Goal: Task Accomplishment & Management: Use online tool/utility

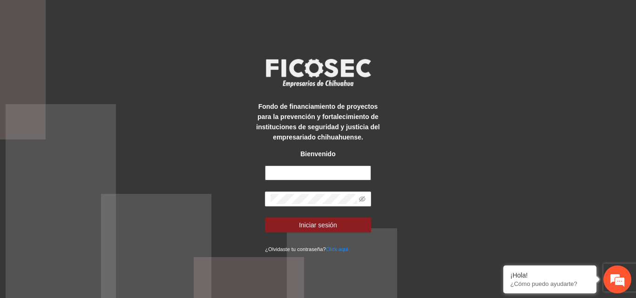
click at [308, 175] on input "text" at bounding box center [318, 173] width 106 height 15
type input "**********"
click at [265, 218] on button "Iniciar sesión" at bounding box center [318, 225] width 106 height 15
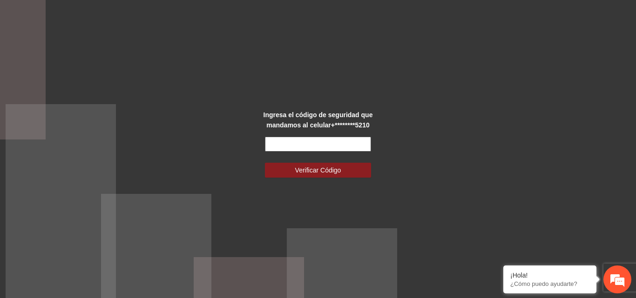
click at [315, 142] on input "text" at bounding box center [318, 144] width 106 height 15
type input "*"
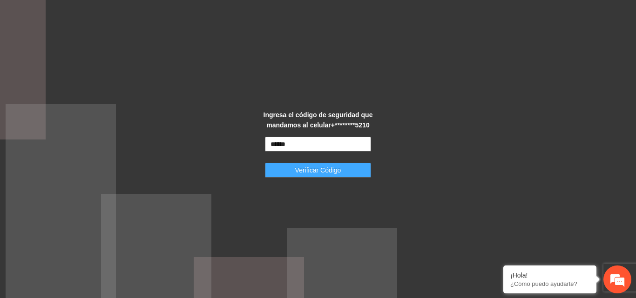
type input "******"
click at [314, 167] on span "Verificar Código" at bounding box center [318, 170] width 46 height 10
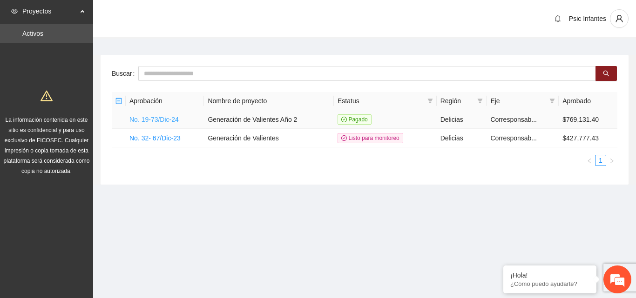
click at [151, 120] on link "No. 19-73/Dic-24" at bounding box center [153, 119] width 49 height 7
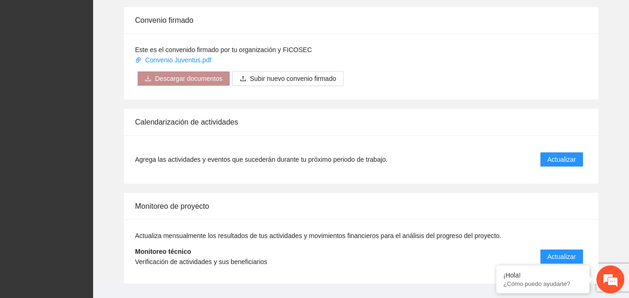
scroll to position [747, 0]
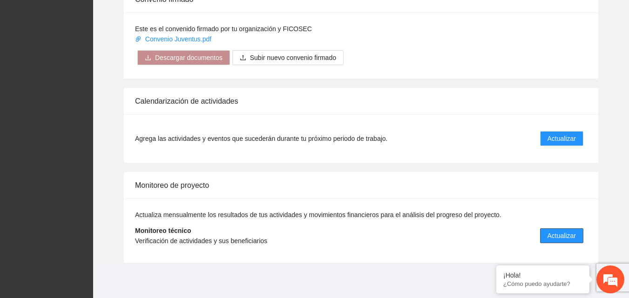
click at [561, 240] on span "Actualizar" at bounding box center [561, 236] width 28 height 10
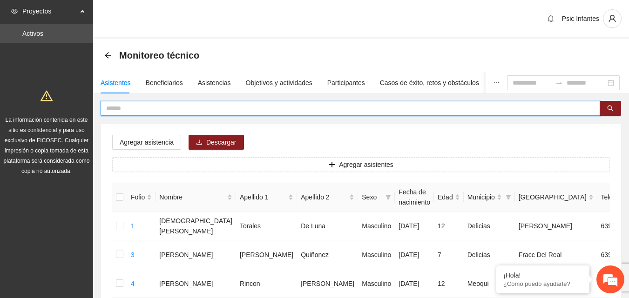
click at [132, 109] on input "text" at bounding box center [346, 108] width 481 height 10
type input "**********"
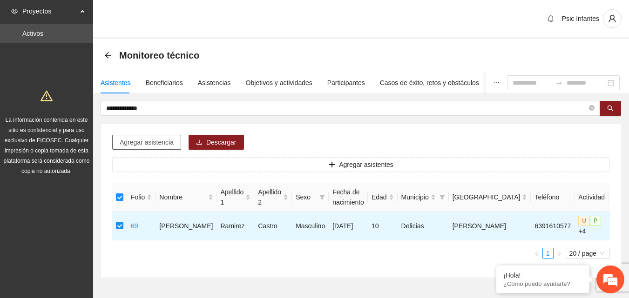
click at [144, 140] on span "Agregar asistencia" at bounding box center [147, 142] width 54 height 10
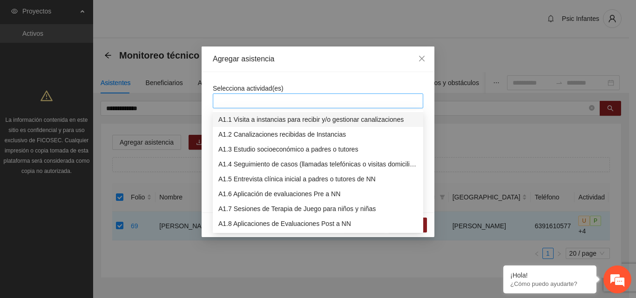
click at [241, 99] on div at bounding box center [318, 100] width 206 height 11
click at [244, 214] on div "A1.7 Sesiones de Terapia de Juego para niños y niñas" at bounding box center [318, 209] width 210 height 15
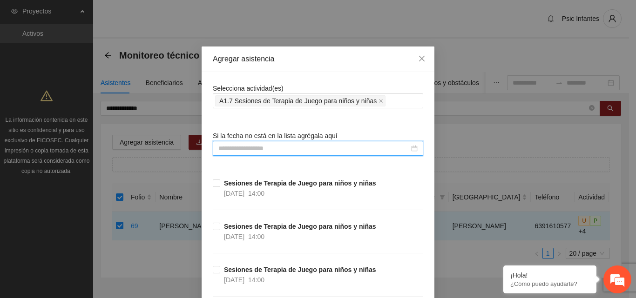
click at [258, 149] on input at bounding box center [313, 148] width 191 height 10
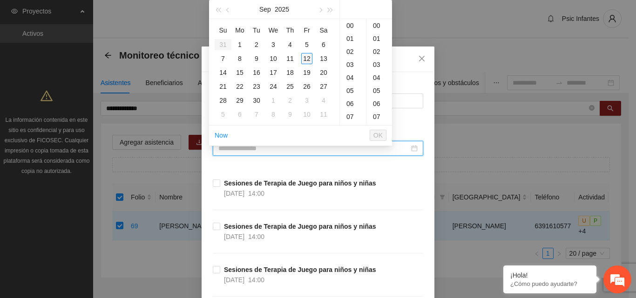
click at [307, 59] on div "12" at bounding box center [306, 58] width 11 height 11
click at [376, 28] on div "00" at bounding box center [379, 25] width 26 height 13
type input "**********"
click at [379, 135] on span "OK" at bounding box center [377, 135] width 9 height 10
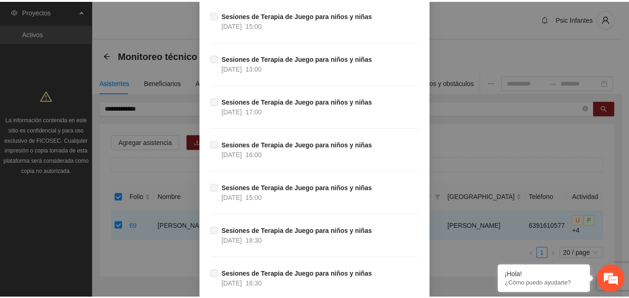
scroll to position [8262, 0]
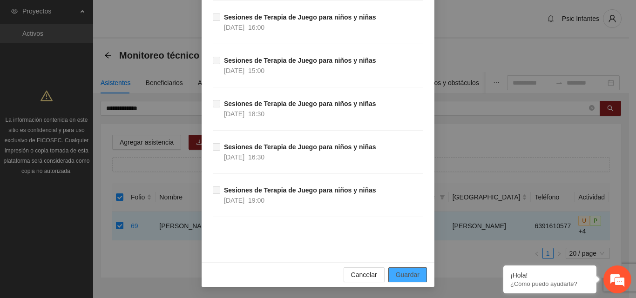
click at [411, 275] on span "Guardar" at bounding box center [408, 275] width 24 height 10
